Goal: Task Accomplishment & Management: Manage account settings

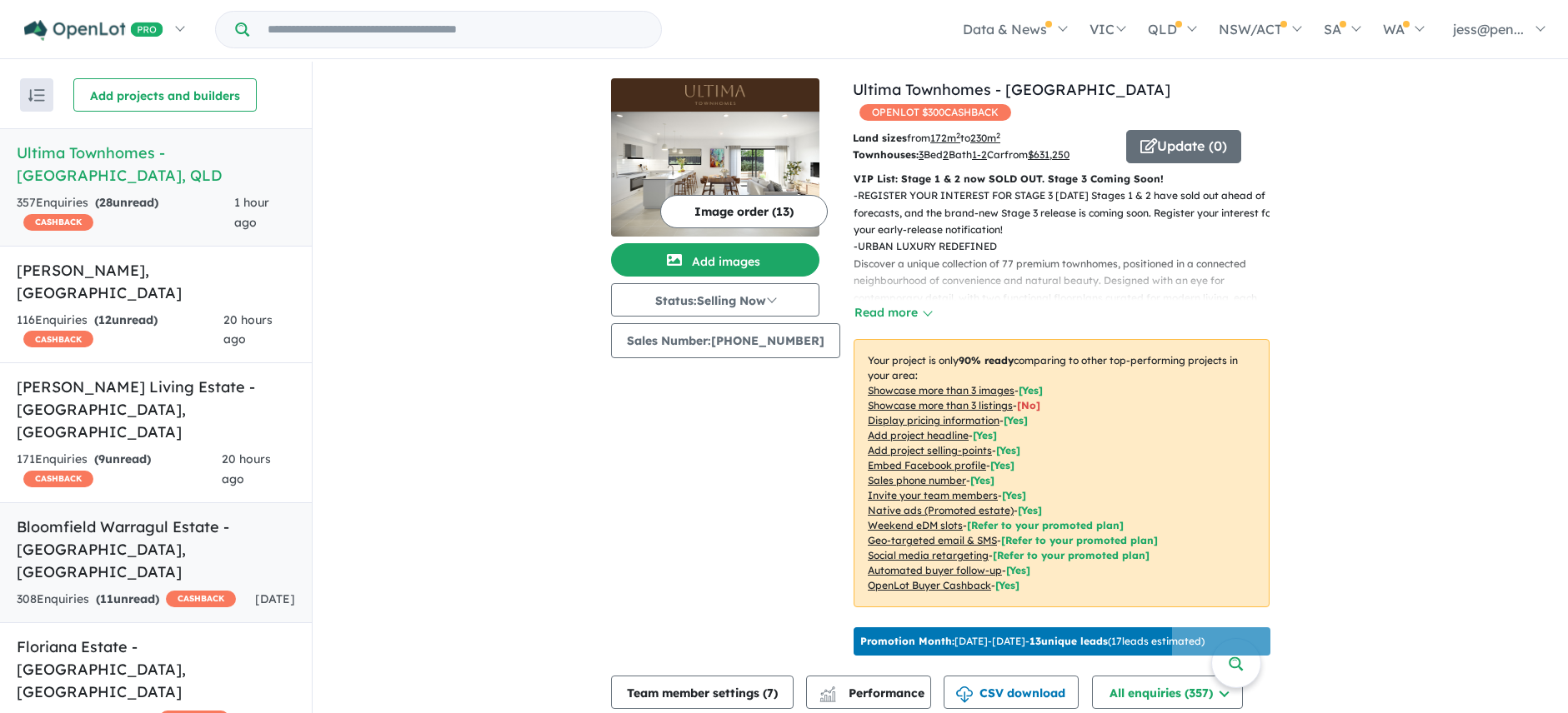
click at [130, 502] on link "Bloomfield Warragul Estate - [GEOGRAPHIC_DATA] , [GEOGRAPHIC_DATA] 308 Enquir i…" at bounding box center [156, 562] width 312 height 121
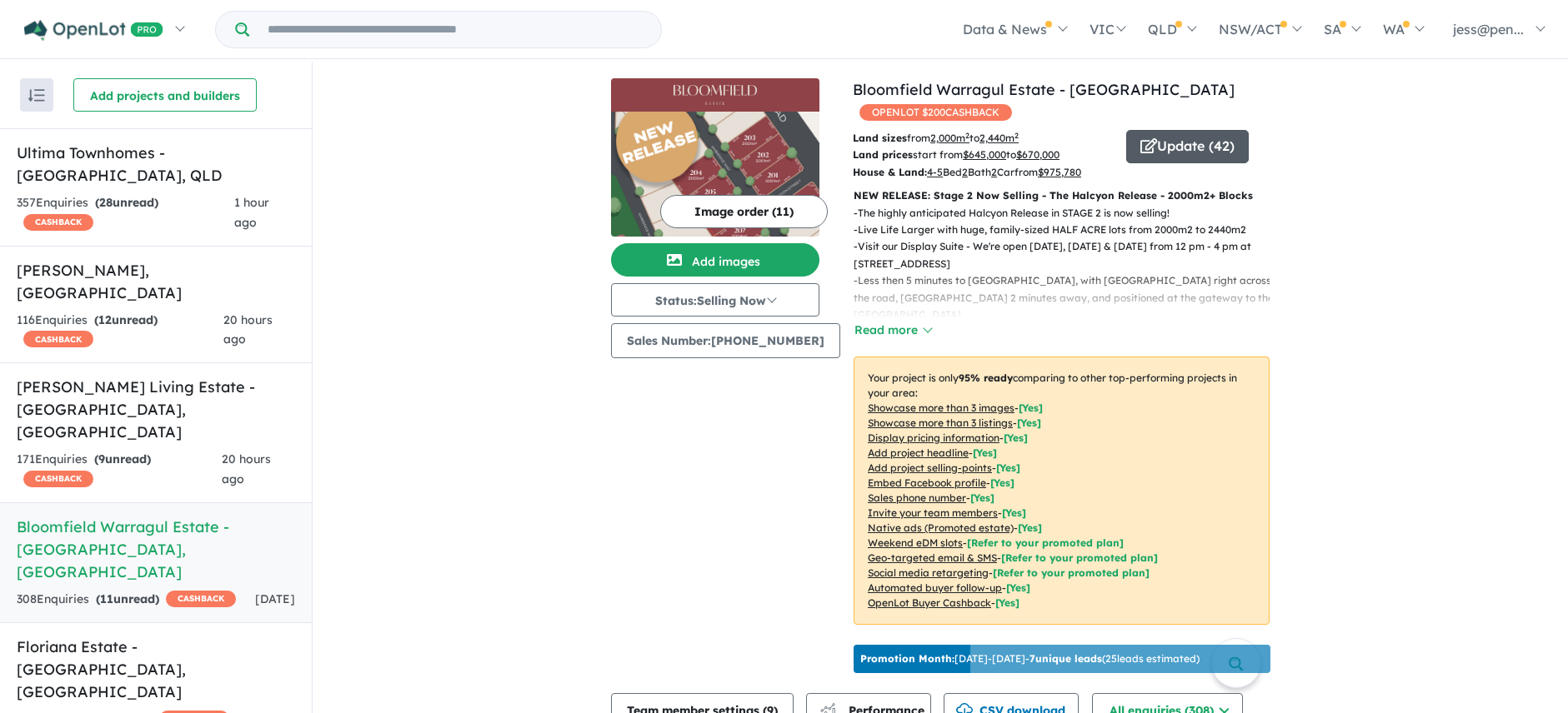
click at [1174, 143] on button "Update ( 42 )" at bounding box center [1187, 147] width 123 height 33
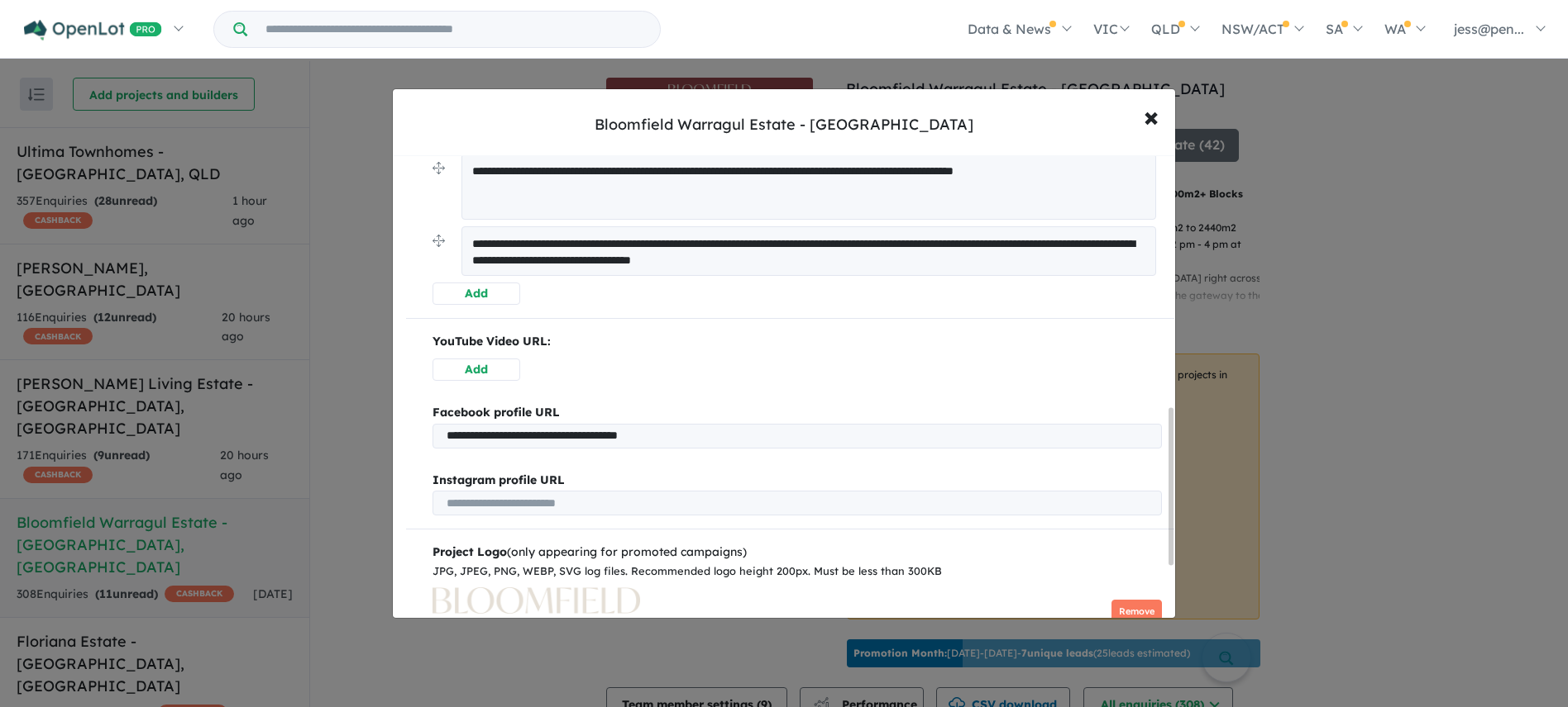
click at [486, 369] on button "Add" at bounding box center [477, 370] width 87 height 23
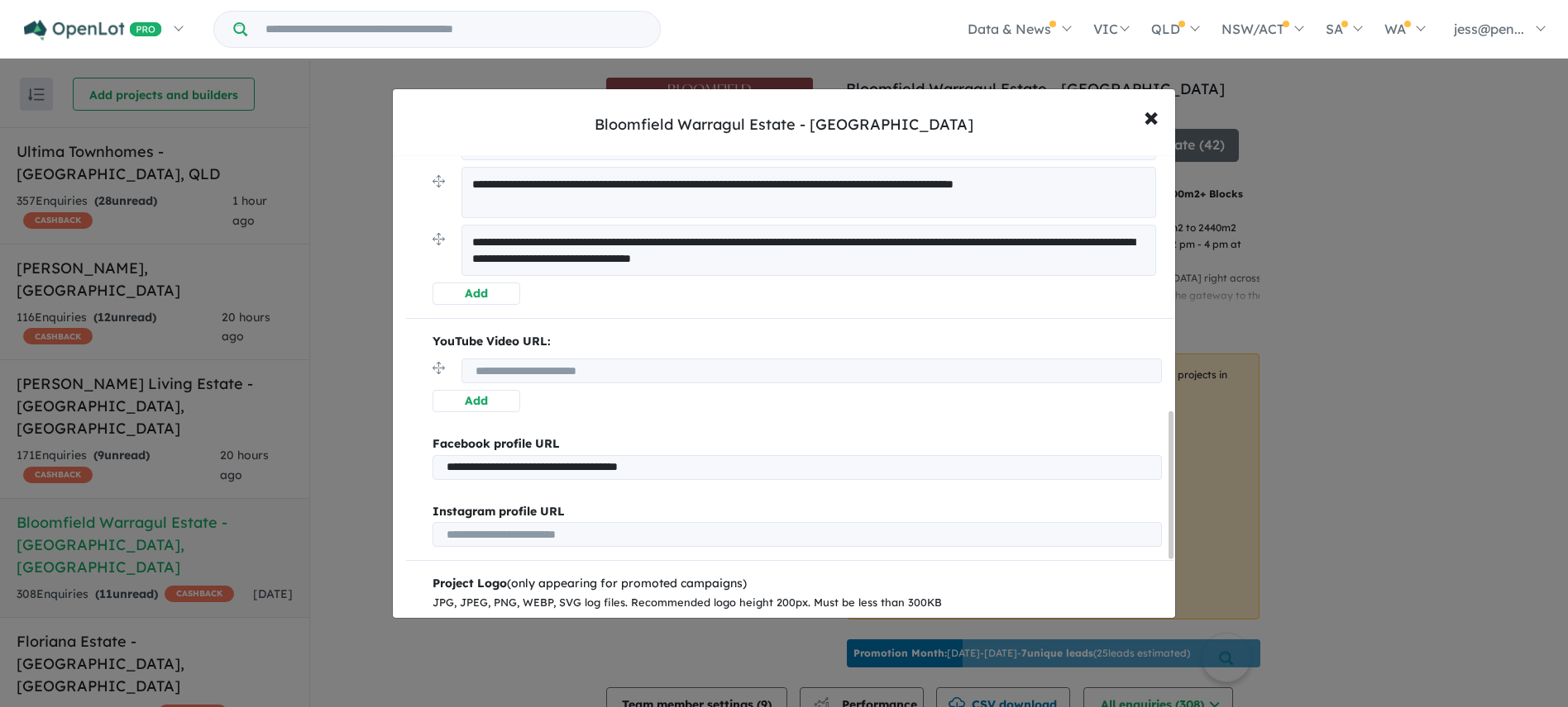
click at [549, 363] on input "url" at bounding box center [812, 371] width 700 height 24
click at [516, 372] on input "url" at bounding box center [812, 371] width 700 height 24
paste input "**********"
type input "**********"
click at [491, 405] on button "Add" at bounding box center [477, 401] width 87 height 23
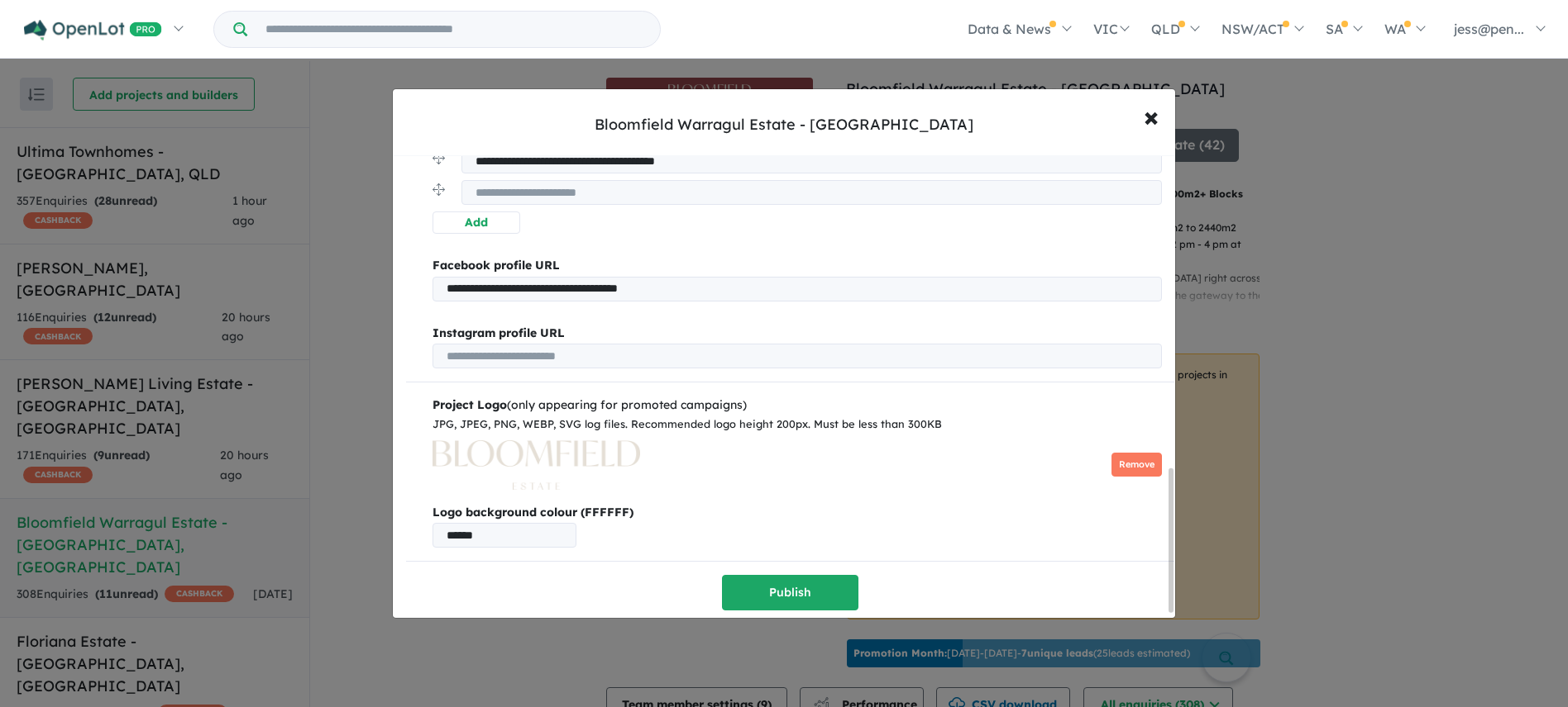
scroll to position [1022, 0]
click at [779, 575] on button "Publish" at bounding box center [791, 593] width 136 height 36
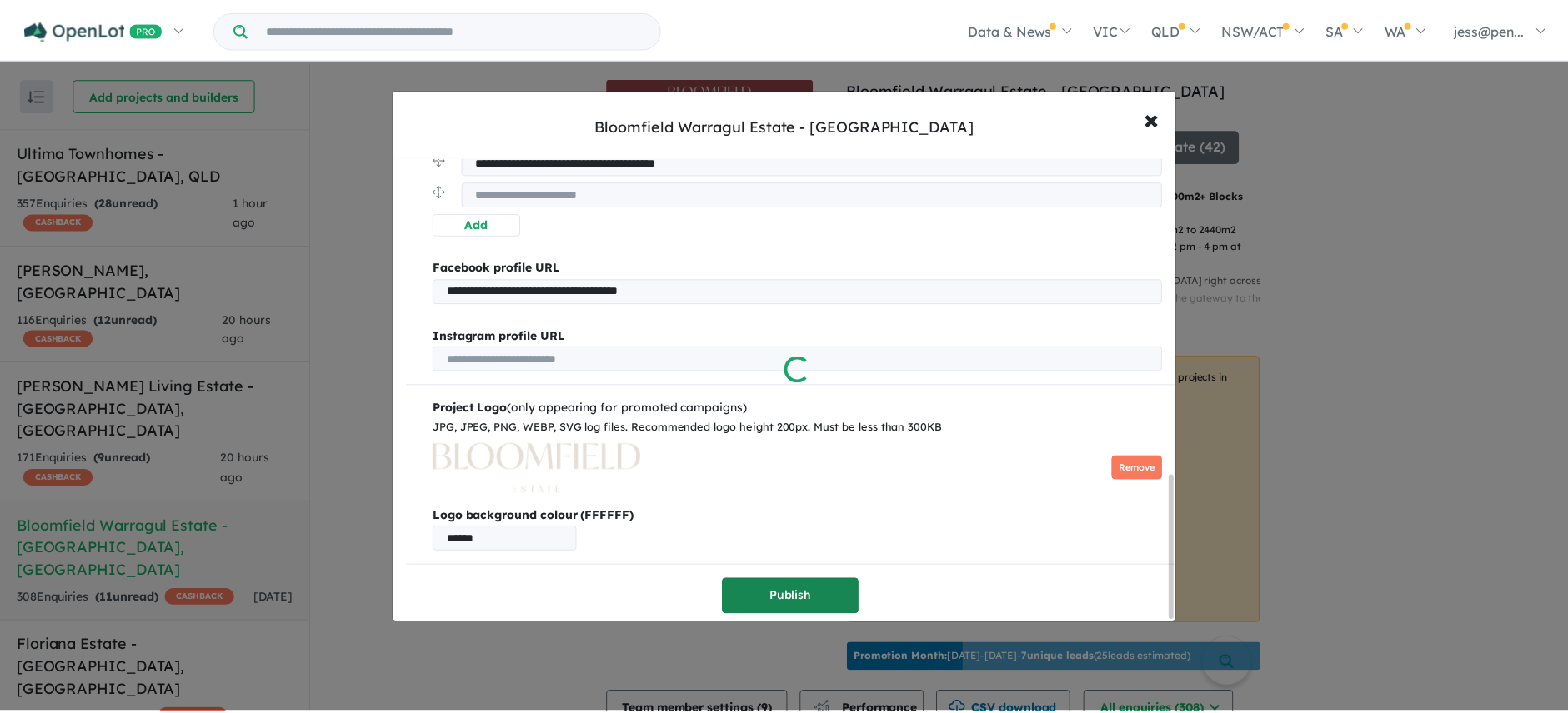
scroll to position [0, 0]
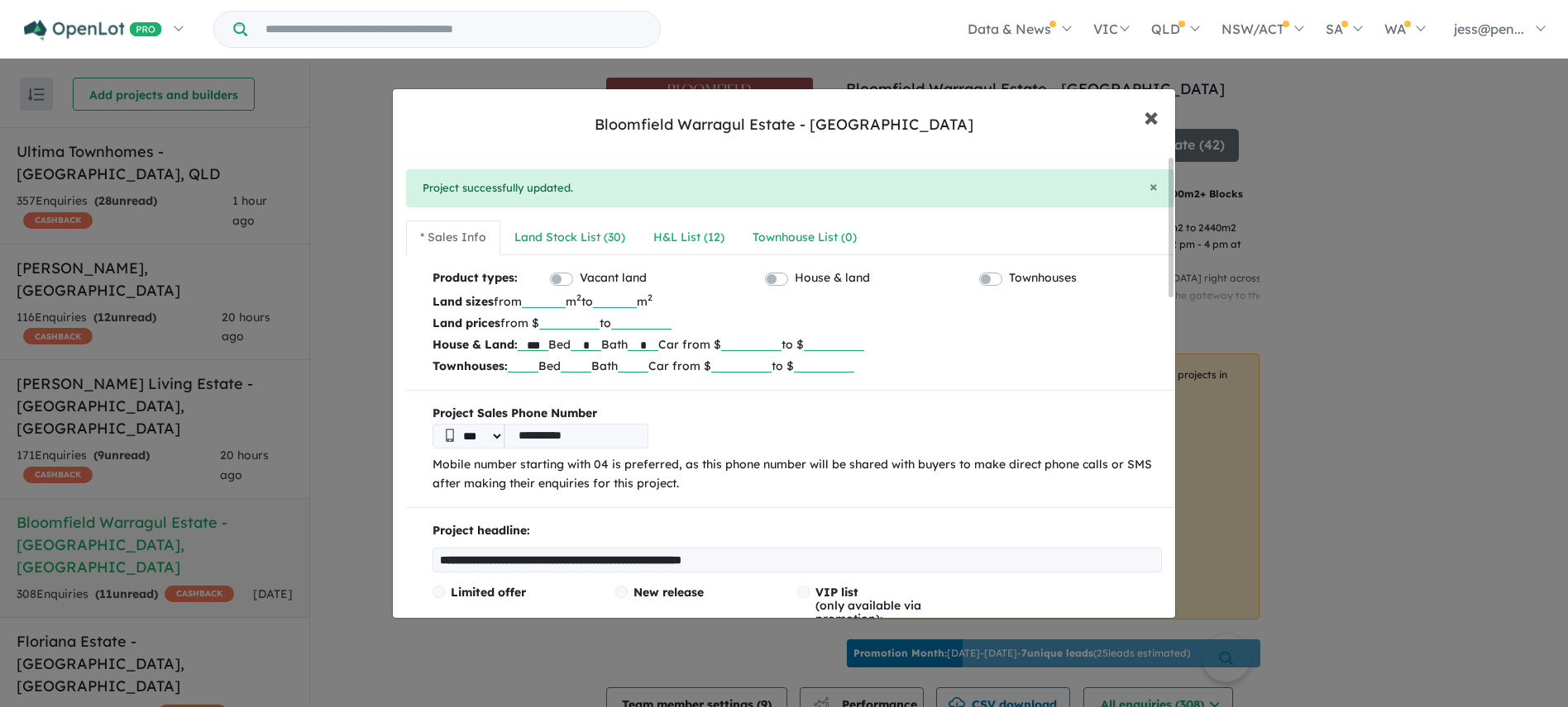
click at [1148, 120] on span "×" at bounding box center [1151, 116] width 15 height 36
